Goal: Check status

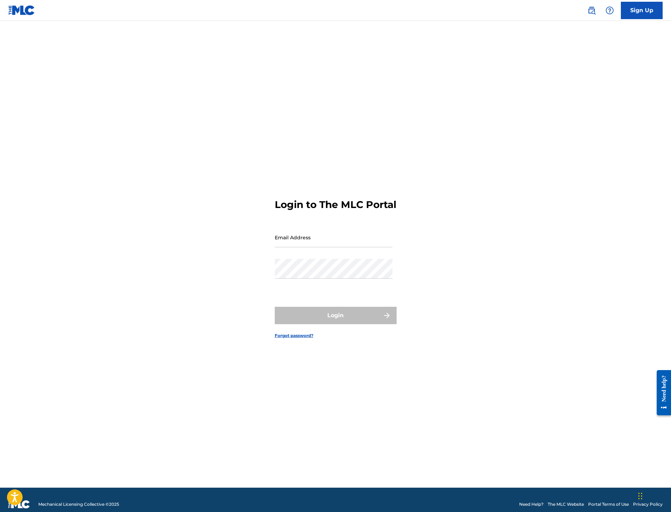
click at [338, 246] on input "Email Address" at bounding box center [334, 238] width 118 height 20
type input "[EMAIL_ADDRESS][DOMAIN_NAME]"
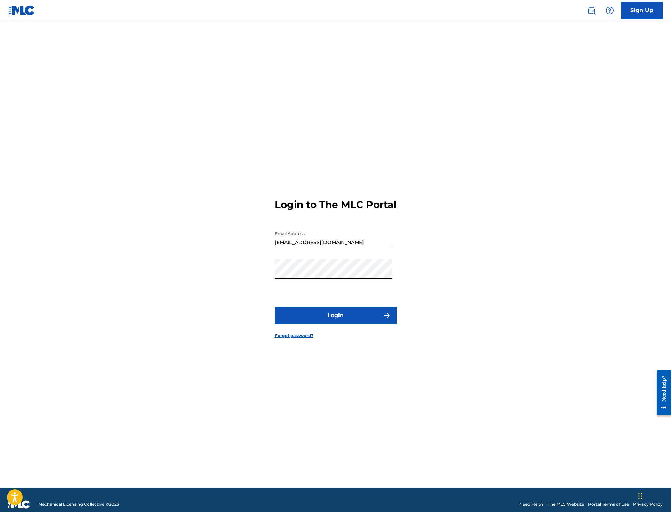
click at [319, 324] on button "Login" at bounding box center [336, 315] width 122 height 17
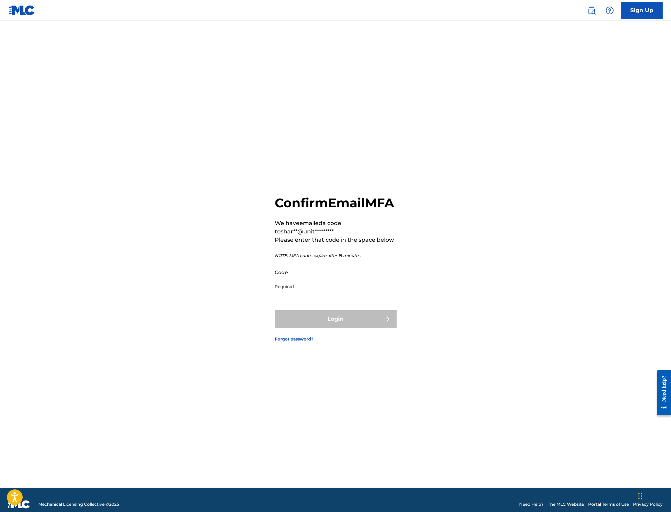
click at [315, 280] on input "Code" at bounding box center [334, 272] width 118 height 20
paste input "909437"
type input "909437"
click at [354, 259] on p "NOTE: MFA codes expire after 15 minutes" at bounding box center [336, 256] width 122 height 6
drag, startPoint x: 354, startPoint y: 308, endPoint x: 354, endPoint y: 314, distance: 5.9
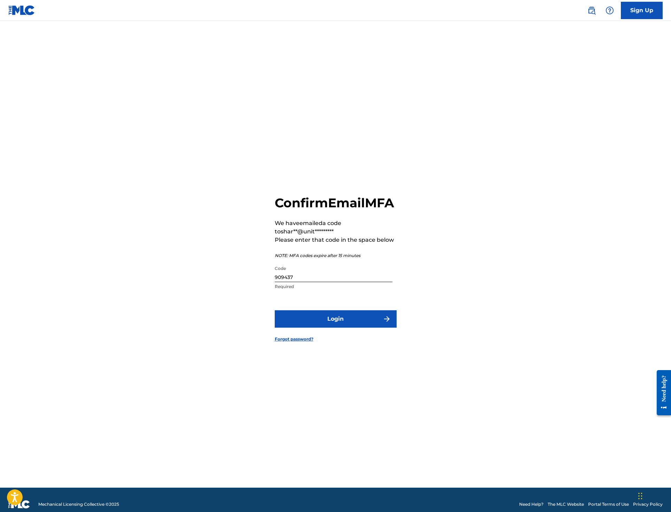
click at [354, 308] on form "Confirm Email MFA We have emailed a code to shar**@unit********* Please enter t…" at bounding box center [336, 263] width 122 height 450
click at [353, 321] on button "Login" at bounding box center [336, 319] width 122 height 17
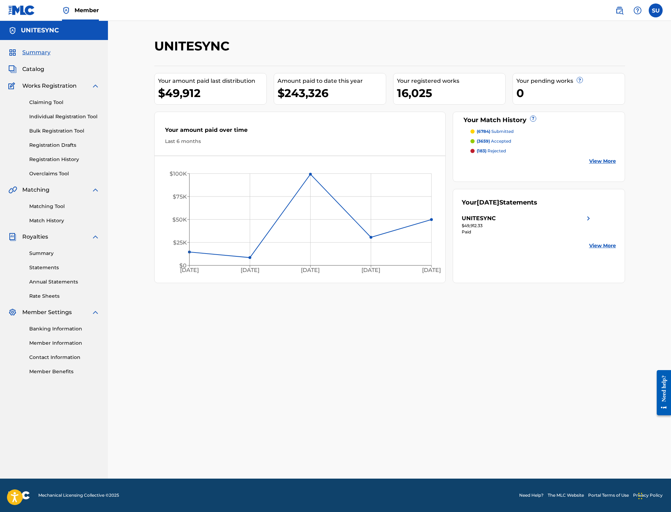
click at [596, 163] on link "View More" at bounding box center [602, 161] width 27 height 7
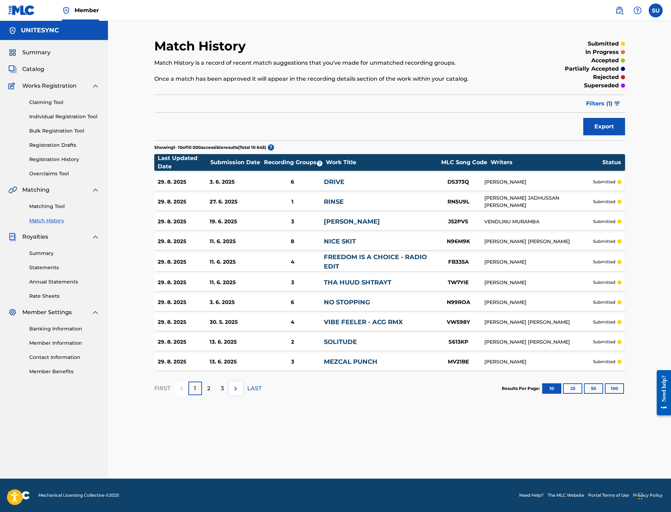
click at [47, 54] on span "Summary" at bounding box center [36, 52] width 28 height 8
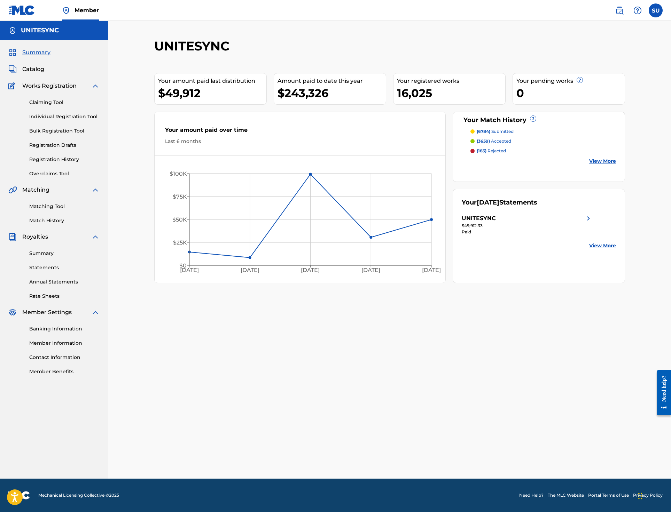
click at [544, 22] on div "UNITESYNC Your amount paid last distribution $49,912 Amount paid to date this y…" at bounding box center [389, 250] width 563 height 458
